Goal: Information Seeking & Learning: Learn about a topic

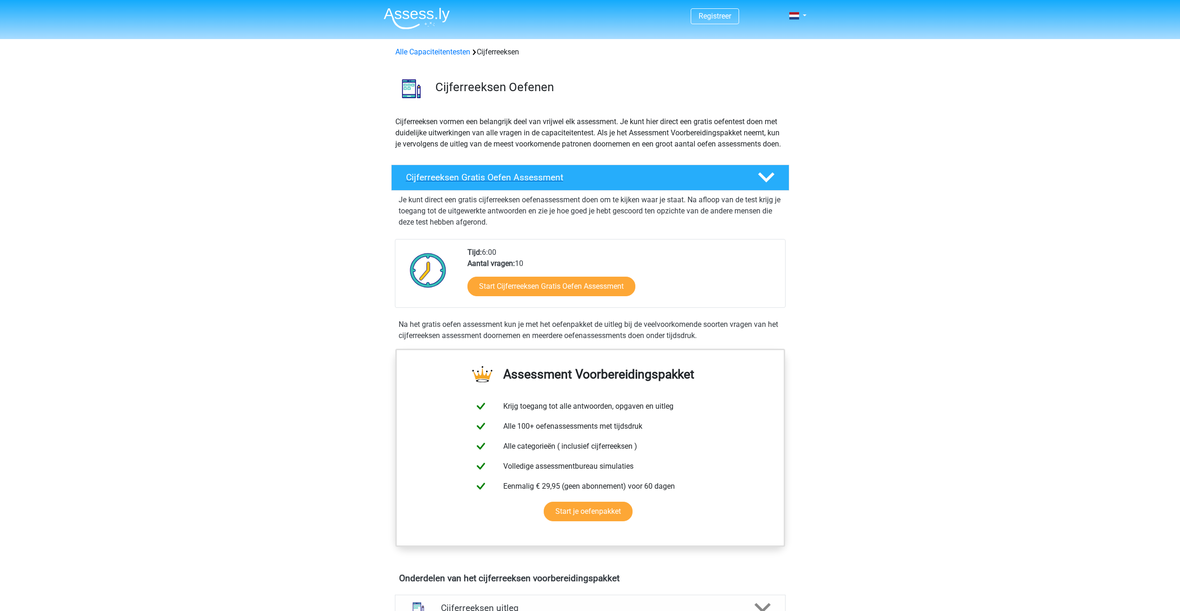
click at [754, 186] on div at bounding box center [765, 177] width 32 height 16
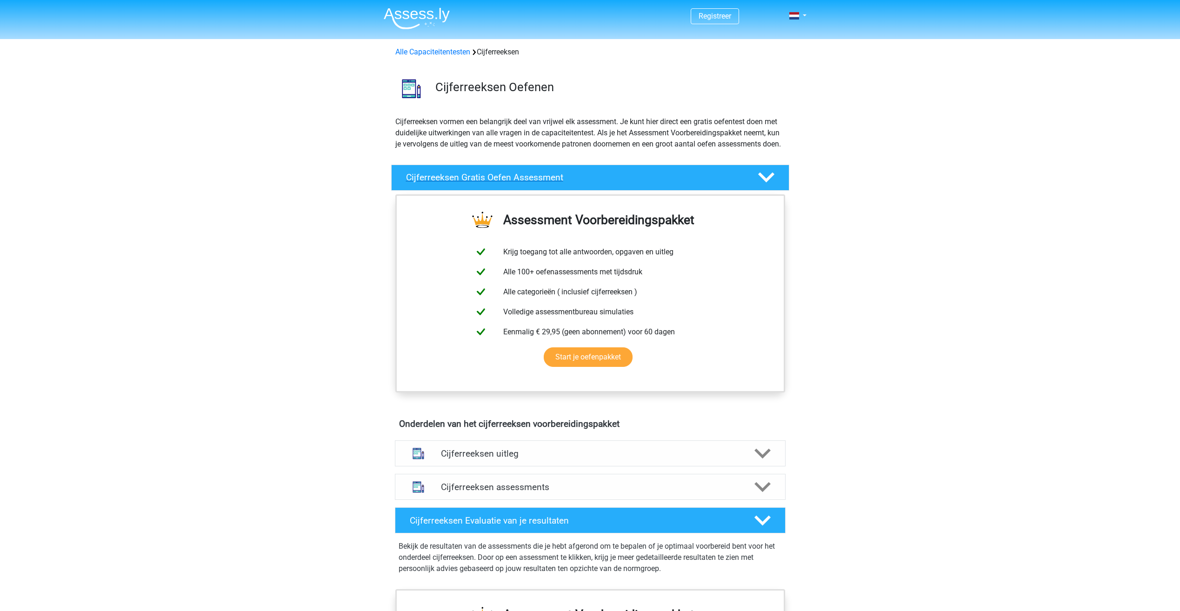
click at [752, 186] on div at bounding box center [765, 177] width 32 height 16
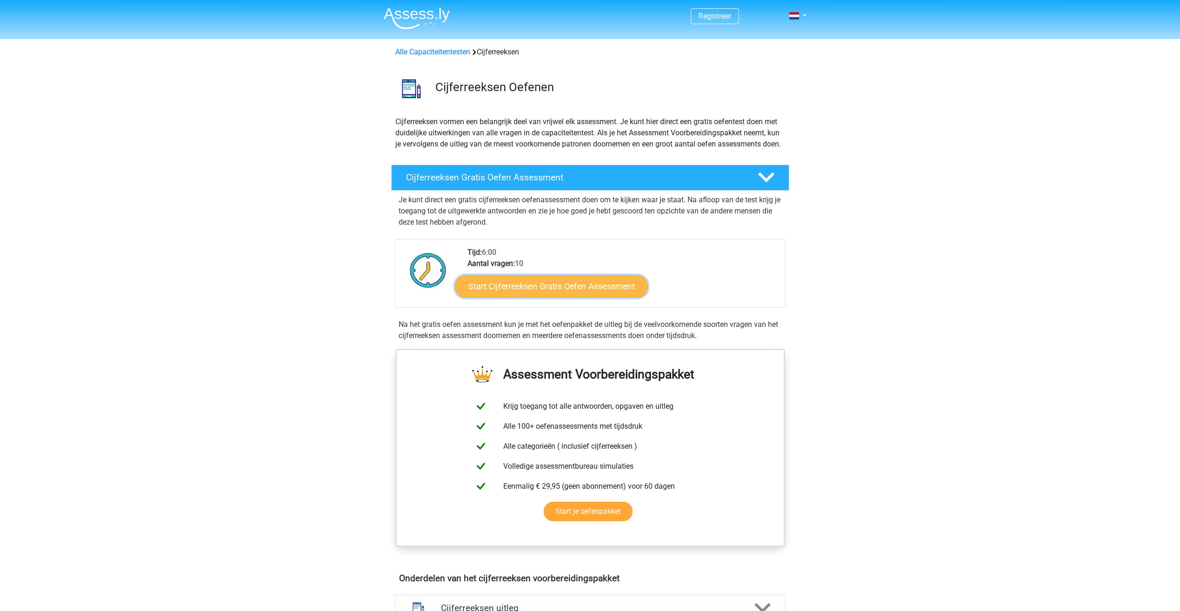
click at [539, 297] on link "Start Cijferreeksen Gratis Oefen Assessment" at bounding box center [551, 286] width 193 height 22
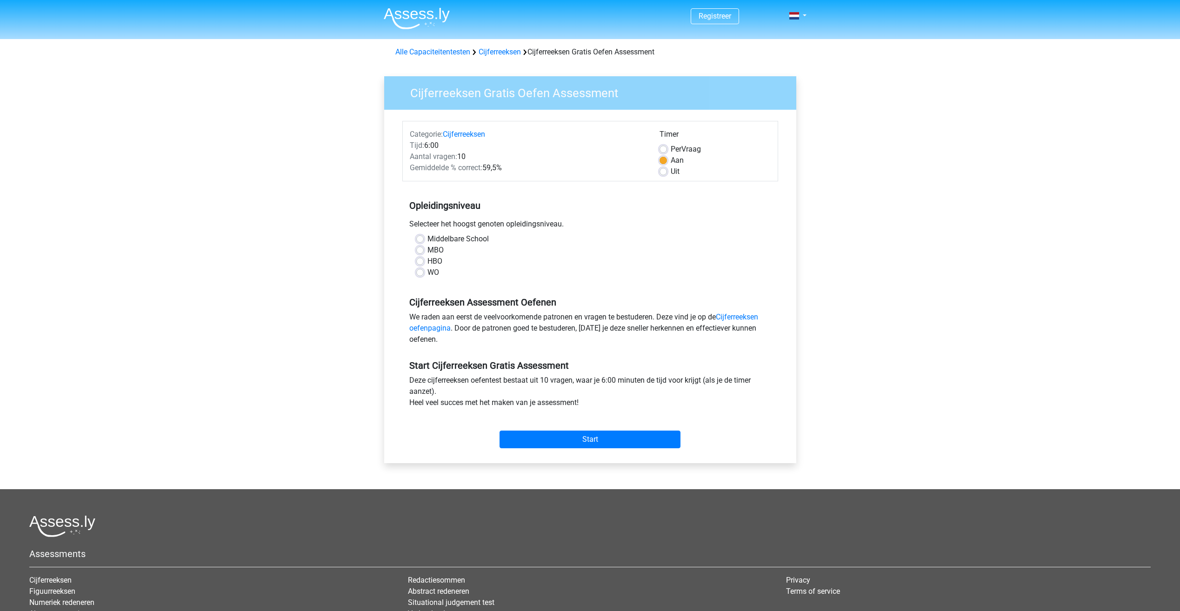
click at [427, 264] on label "HBO" at bounding box center [434, 261] width 15 height 11
click at [423, 264] on input "HBO" at bounding box center [419, 260] width 7 height 9
radio input "true"
click at [561, 445] on input "Start" at bounding box center [589, 440] width 181 height 18
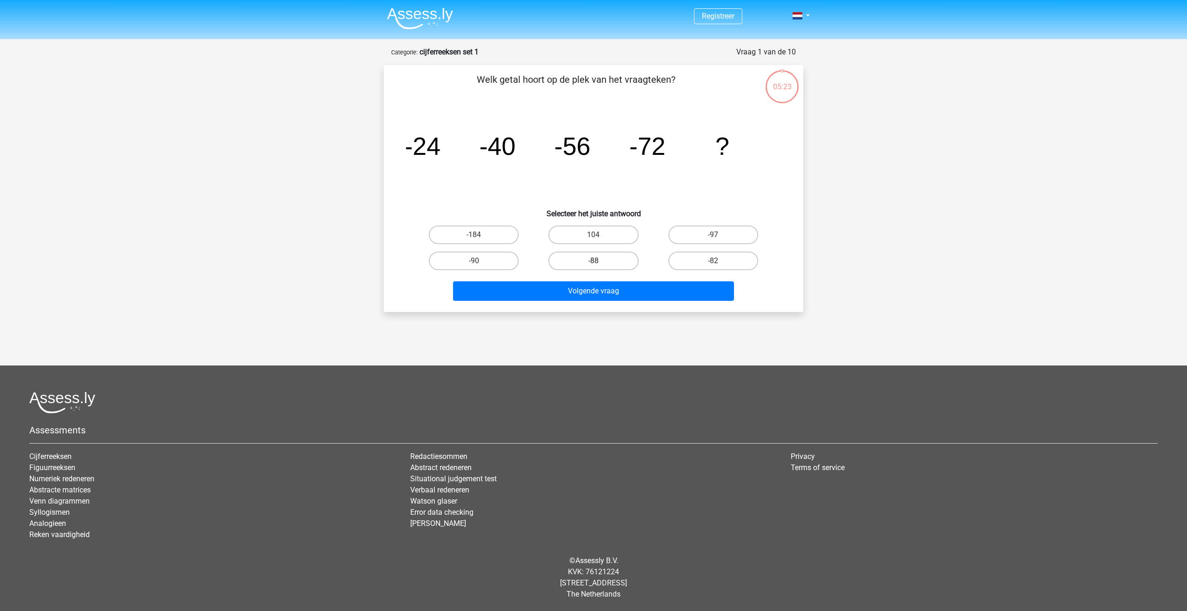
click at [614, 256] on label "-88" at bounding box center [593, 261] width 90 height 19
click at [599, 261] on input "-88" at bounding box center [596, 264] width 6 height 6
radio input "true"
click at [630, 292] on button "Volgende vraag" at bounding box center [593, 291] width 281 height 20
click at [621, 231] on label "-30" at bounding box center [593, 235] width 90 height 19
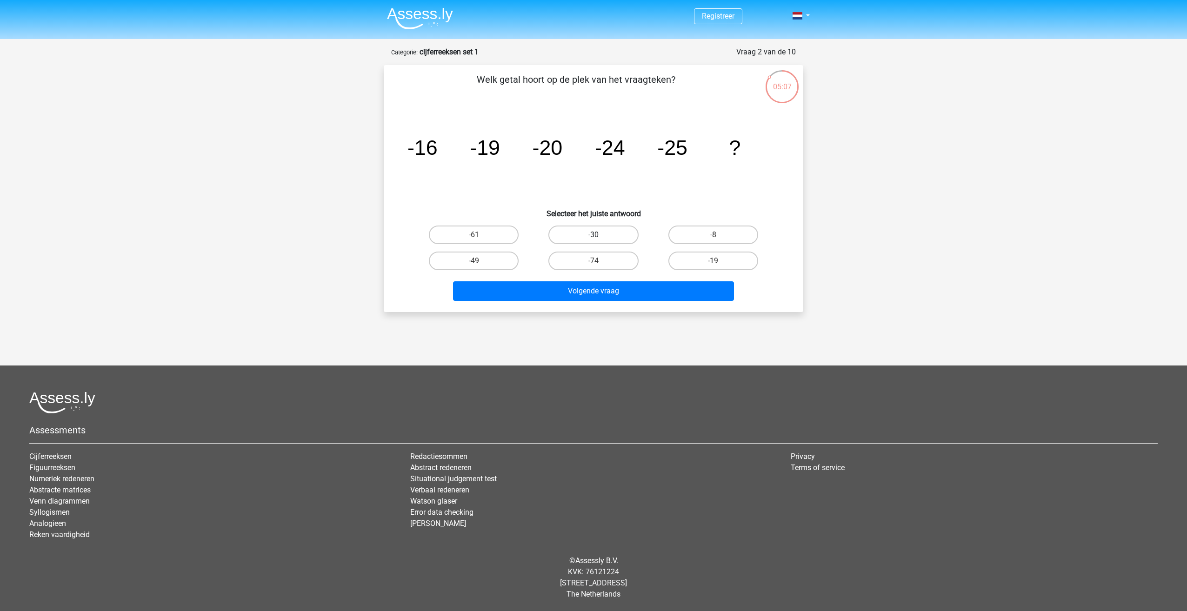
click at [599, 235] on input "-30" at bounding box center [596, 238] width 6 height 6
radio input "true"
click at [619, 296] on button "Volgende vraag" at bounding box center [593, 291] width 281 height 20
click at [490, 237] on label "-82" at bounding box center [474, 235] width 90 height 19
click at [480, 237] on input "-82" at bounding box center [477, 238] width 6 height 6
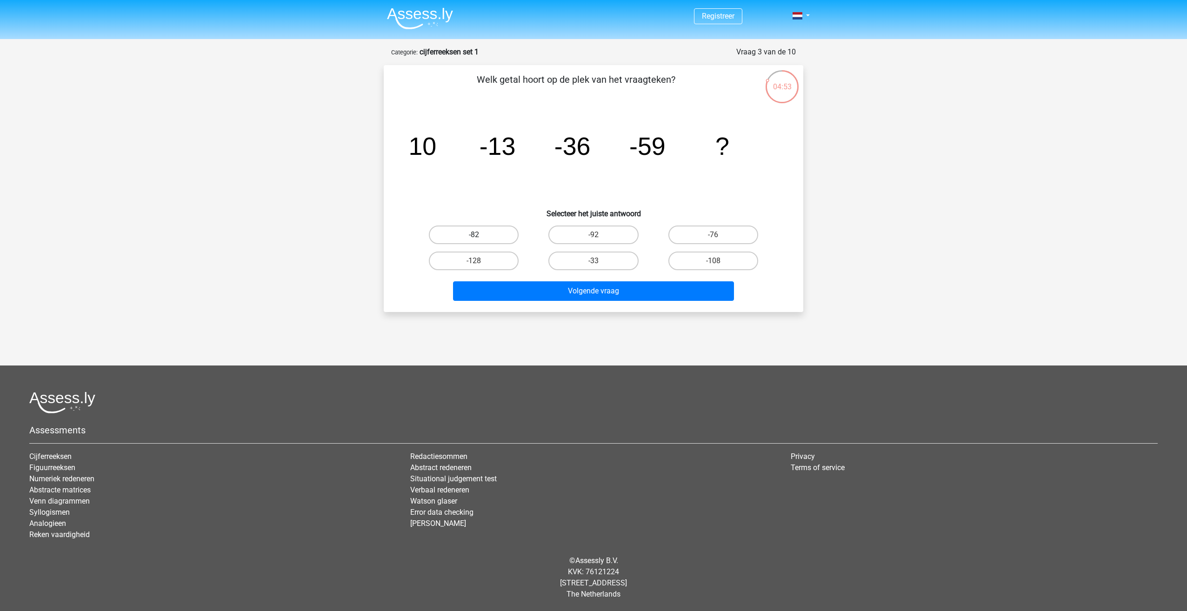
radio input "true"
drag, startPoint x: 627, startPoint y: 286, endPoint x: 890, endPoint y: 329, distance: 266.1
click at [628, 288] on button "Volgende vraag" at bounding box center [593, 291] width 281 height 20
click at [703, 254] on label "28" at bounding box center [713, 261] width 90 height 19
click at [713, 261] on input "28" at bounding box center [716, 264] width 6 height 6
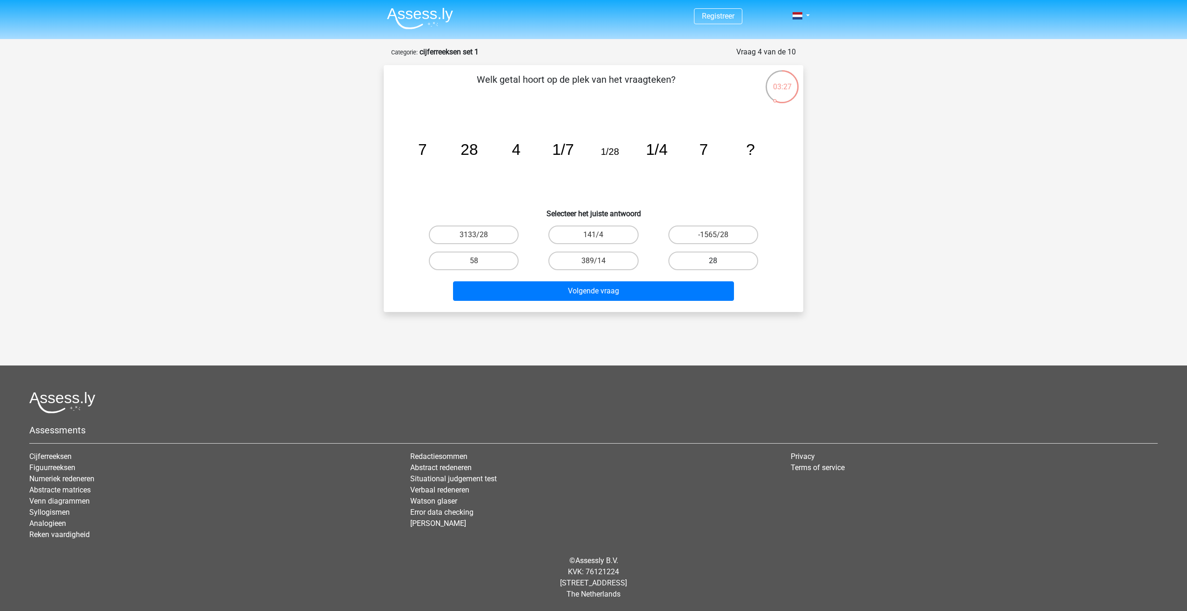
radio input "true"
click at [641, 290] on button "Volgende vraag" at bounding box center [593, 291] width 281 height 20
click at [585, 260] on label "-31" at bounding box center [593, 261] width 90 height 19
click at [593, 261] on input "-31" at bounding box center [596, 264] width 6 height 6
radio input "true"
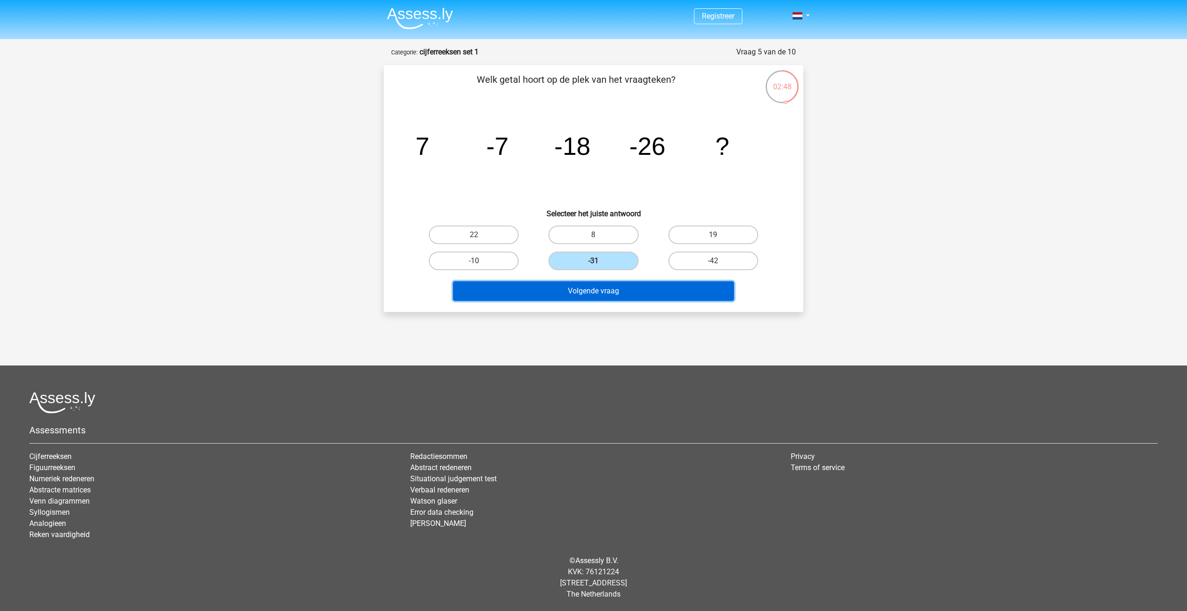
click at [629, 293] on button "Volgende vraag" at bounding box center [593, 291] width 281 height 20
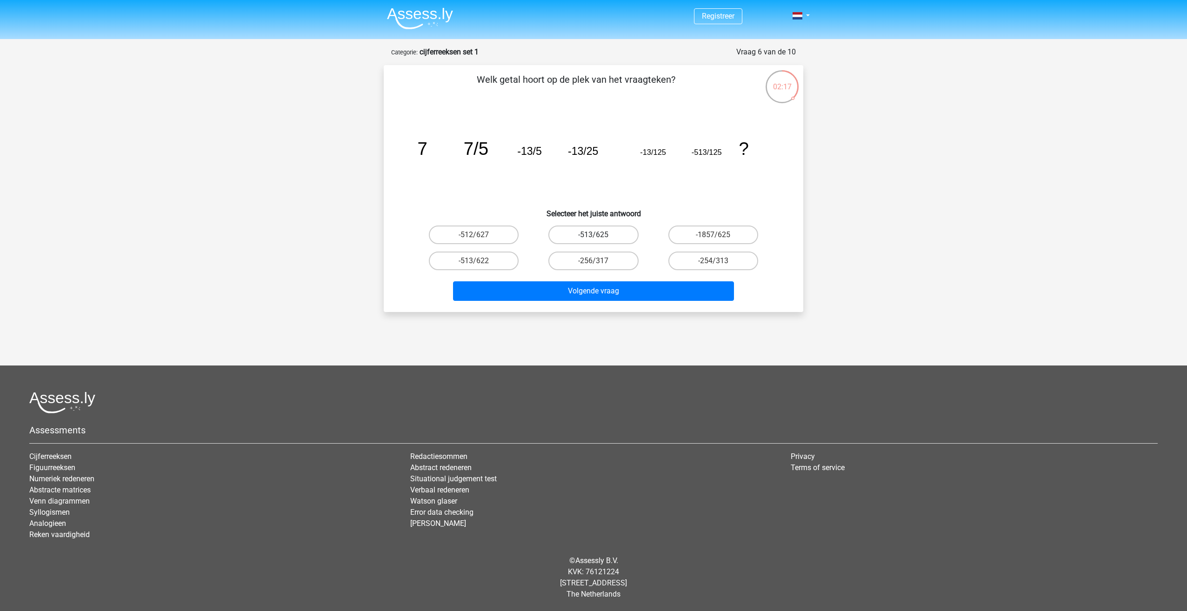
click at [619, 236] on label "-513/625" at bounding box center [593, 235] width 90 height 19
click at [599, 236] on input "-513/625" at bounding box center [596, 238] width 6 height 6
radio input "true"
click at [632, 287] on button "Volgende vraag" at bounding box center [593, 291] width 281 height 20
click at [725, 267] on label "-11/4" at bounding box center [713, 261] width 90 height 19
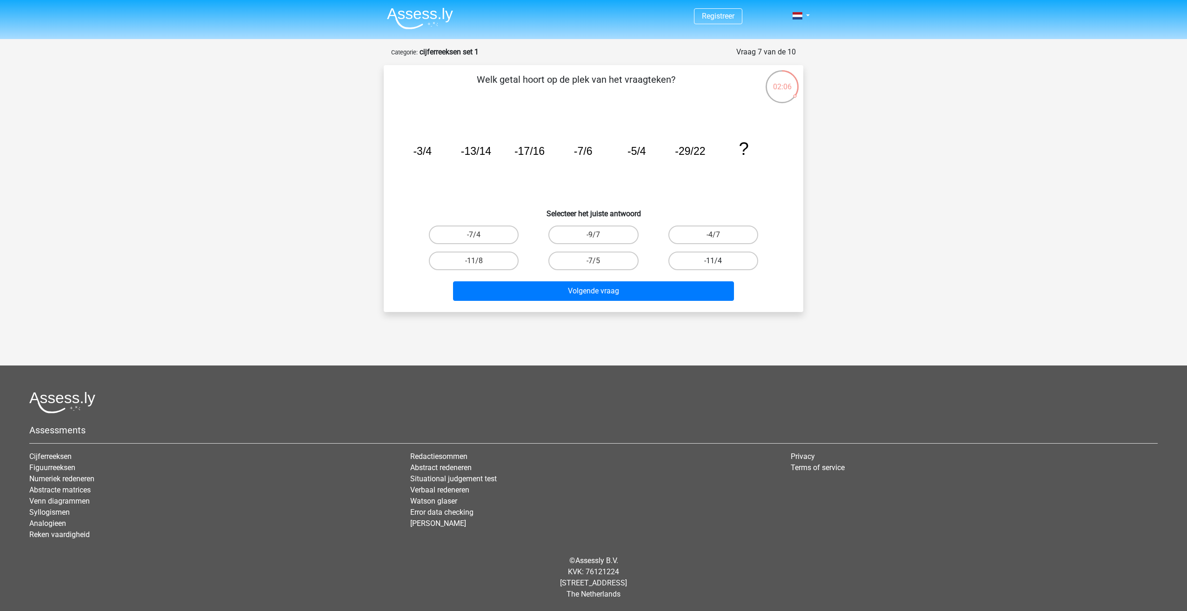
click at [719, 267] on input "-11/4" at bounding box center [716, 264] width 6 height 6
radio input "true"
click at [612, 290] on button "Volgende vraag" at bounding box center [593, 291] width 281 height 20
click at [720, 235] on label "10" at bounding box center [713, 235] width 90 height 19
click at [719, 235] on input "10" at bounding box center [716, 238] width 6 height 6
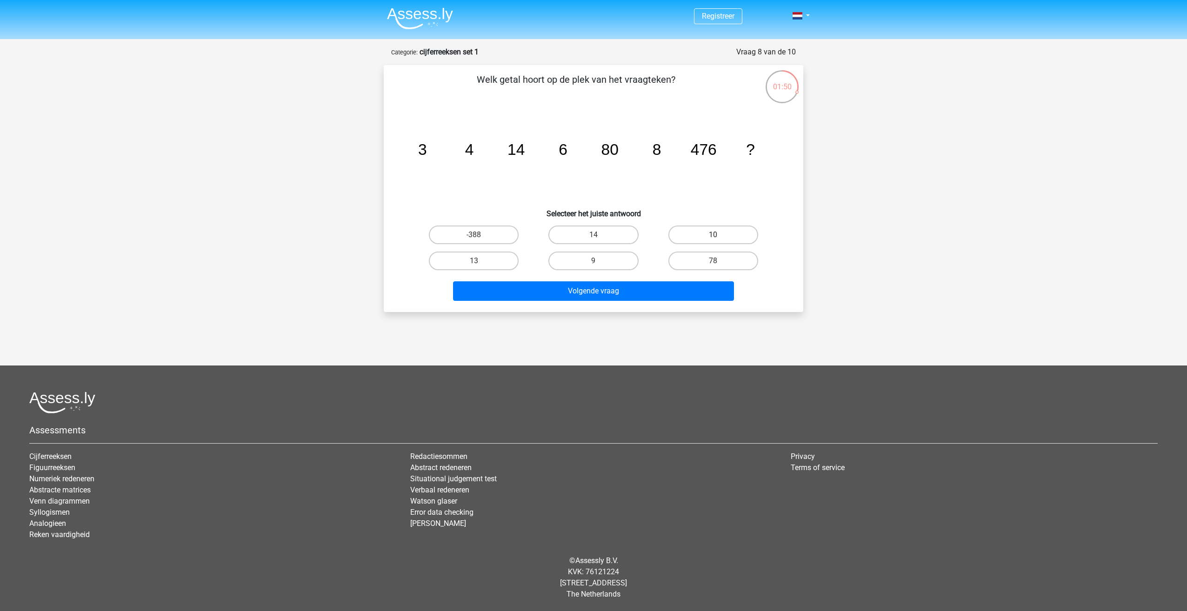
radio input "true"
click at [676, 300] on button "Volgende vraag" at bounding box center [593, 291] width 281 height 20
click at [701, 235] on label "1448" at bounding box center [713, 235] width 90 height 19
click at [713, 235] on input "1448" at bounding box center [716, 238] width 6 height 6
radio input "true"
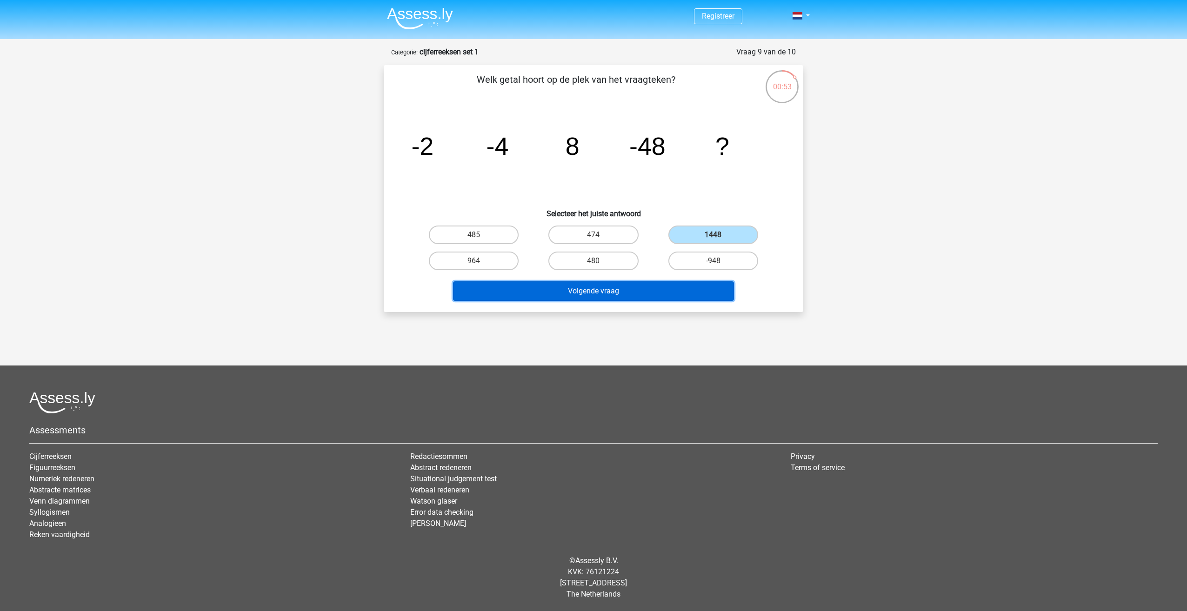
drag, startPoint x: 672, startPoint y: 291, endPoint x: 625, endPoint y: 368, distance: 90.4
click at [625, 368] on div "Registreer Nederlands English" at bounding box center [593, 305] width 1187 height 611
click at [715, 264] on input "-948" at bounding box center [716, 264] width 6 height 6
radio input "true"
click at [686, 295] on button "Volgende vraag" at bounding box center [593, 291] width 281 height 20
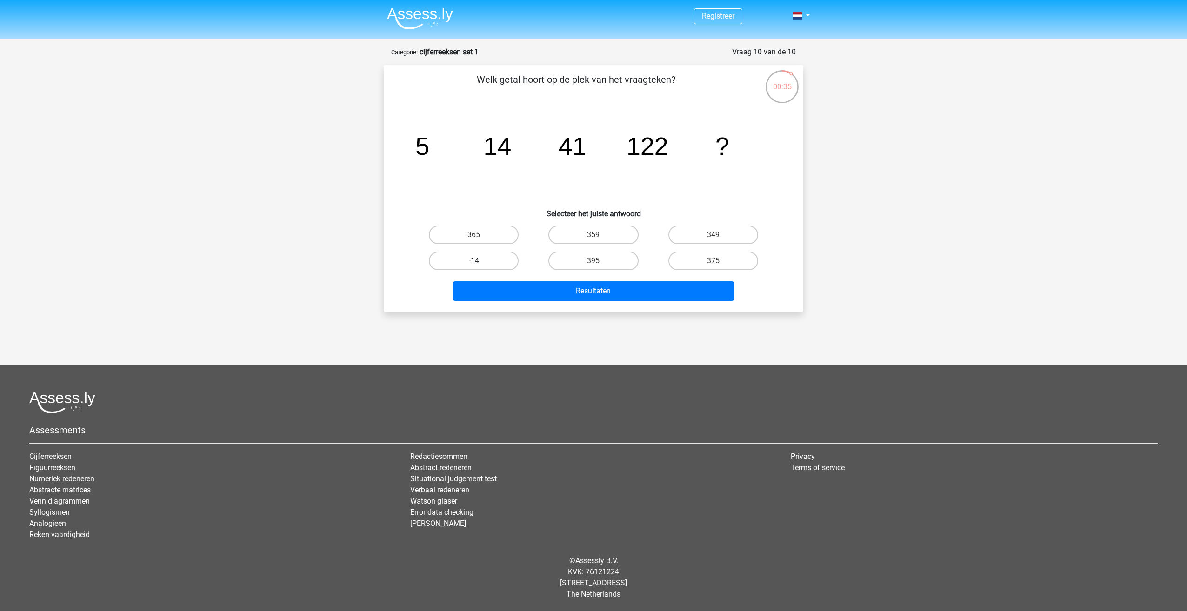
click at [486, 261] on label "-14" at bounding box center [474, 261] width 90 height 19
click at [480, 261] on input "-14" at bounding box center [477, 264] width 6 height 6
radio input "true"
click at [580, 294] on button "Resultaten" at bounding box center [593, 291] width 281 height 20
